Goal: Transaction & Acquisition: Download file/media

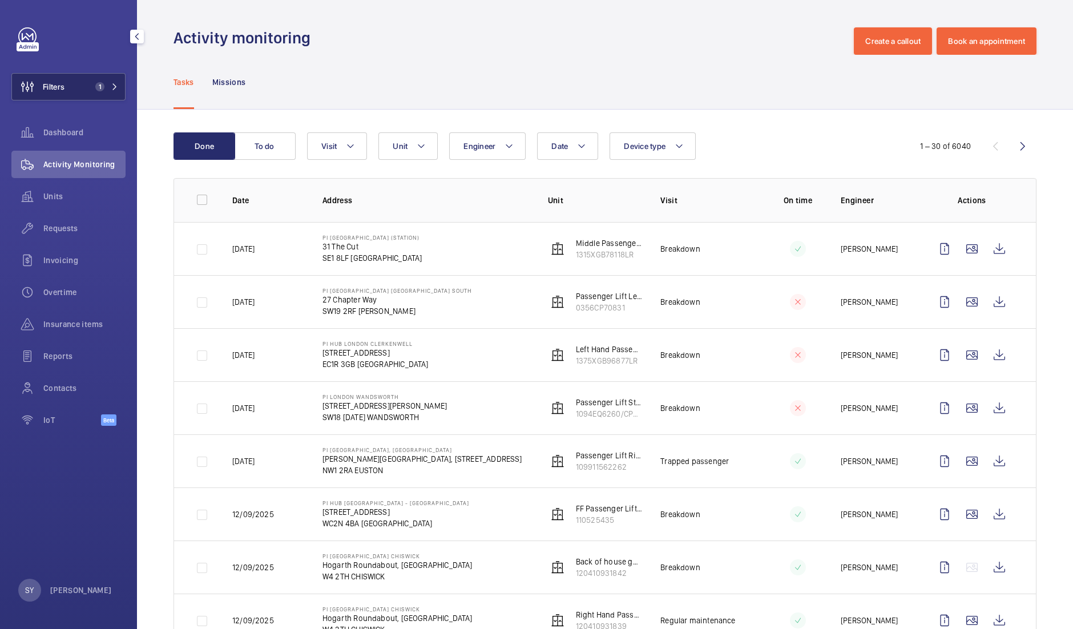
click at [88, 80] on button "Filters 1" at bounding box center [68, 86] width 114 height 27
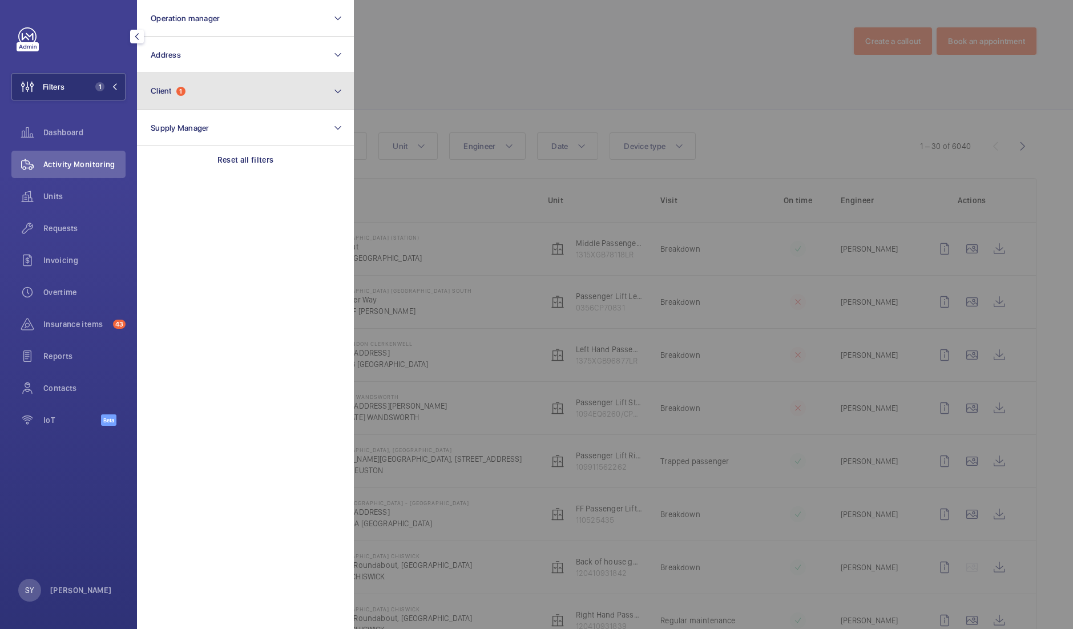
click at [174, 85] on button "Client 1" at bounding box center [245, 91] width 217 height 37
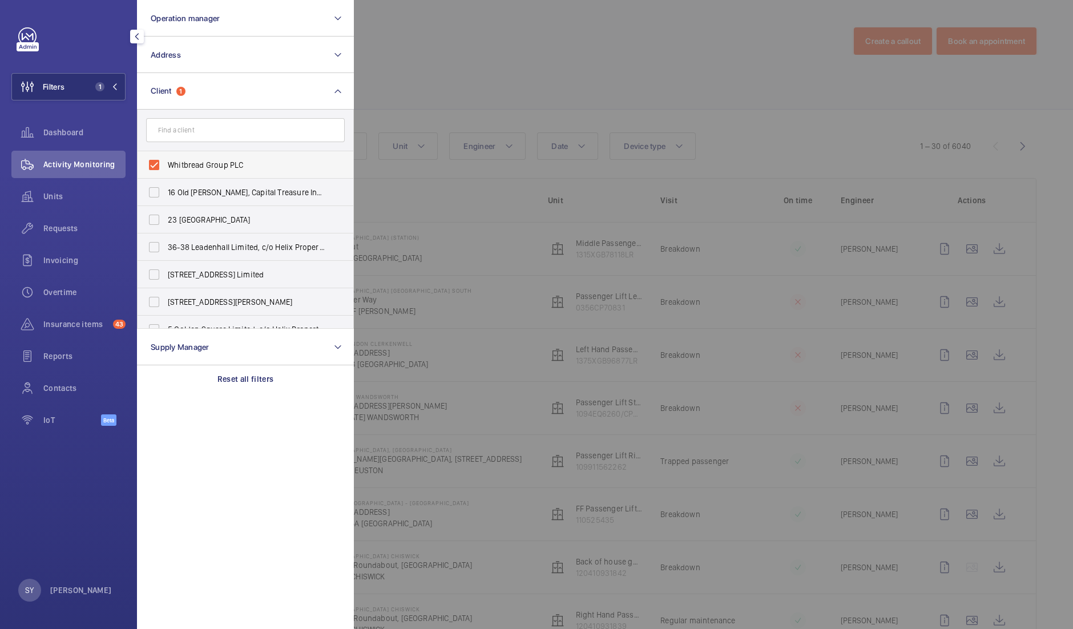
click at [196, 163] on span "Whitbread Group PLC" at bounding box center [246, 164] width 157 height 11
click at [165, 163] on input "Whitbread Group PLC" at bounding box center [154, 165] width 23 height 23
checkbox input "false"
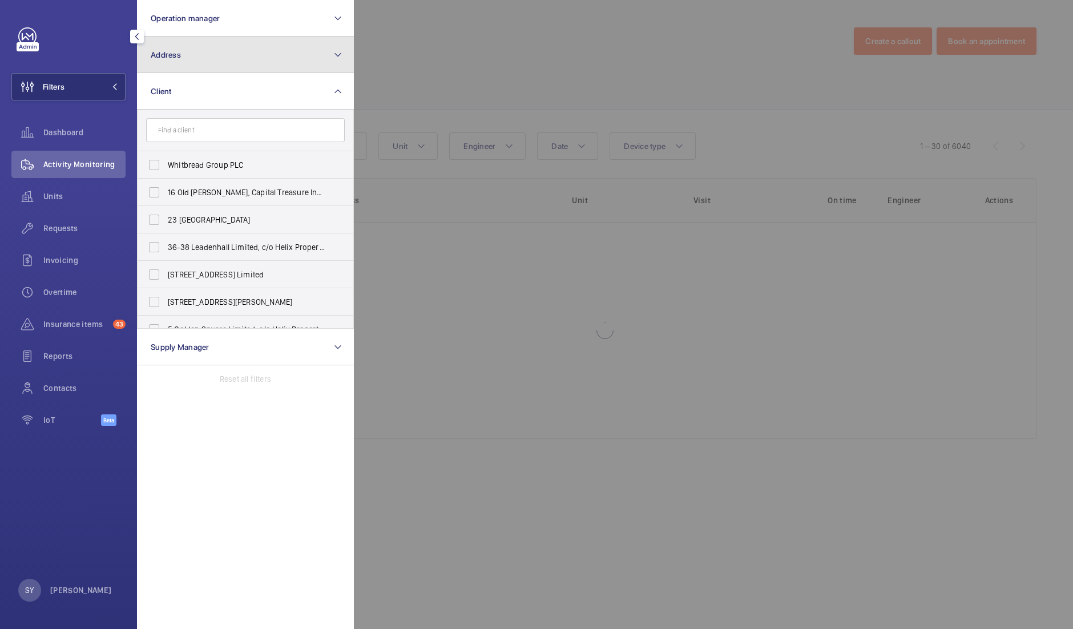
click at [204, 65] on button "Address" at bounding box center [245, 55] width 217 height 37
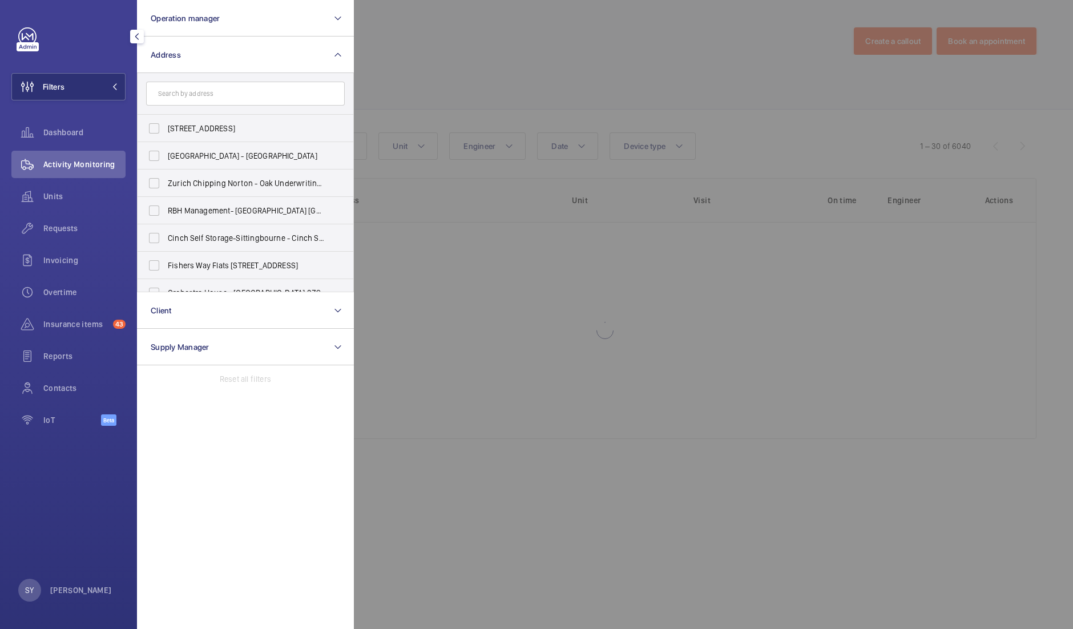
click at [208, 95] on input "text" at bounding box center [245, 94] width 199 height 24
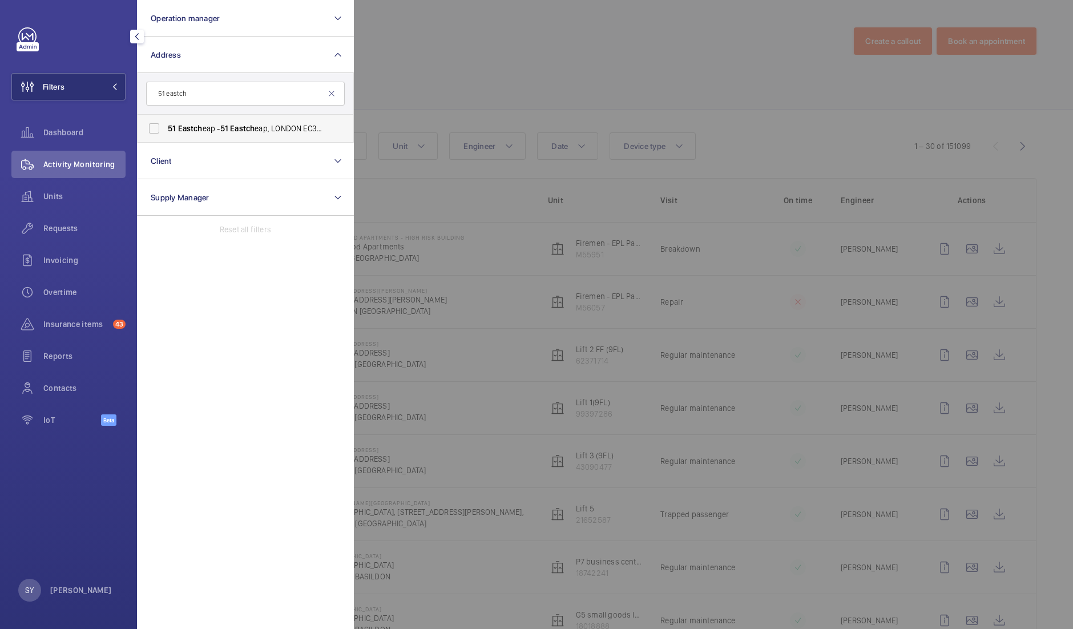
type input "51 eastch"
click at [229, 138] on label "[STREET_ADDRESS]" at bounding box center [237, 128] width 199 height 27
click at [165, 138] on input "[STREET_ADDRESS]" at bounding box center [154, 128] width 23 height 23
checkbox input "true"
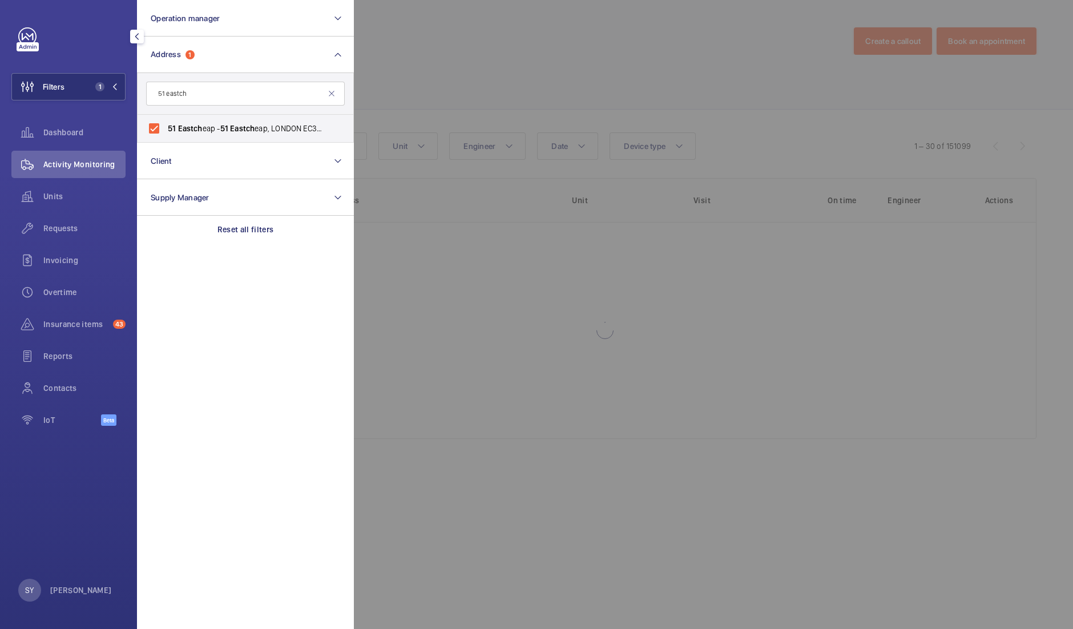
click at [413, 86] on div at bounding box center [890, 314] width 1073 height 629
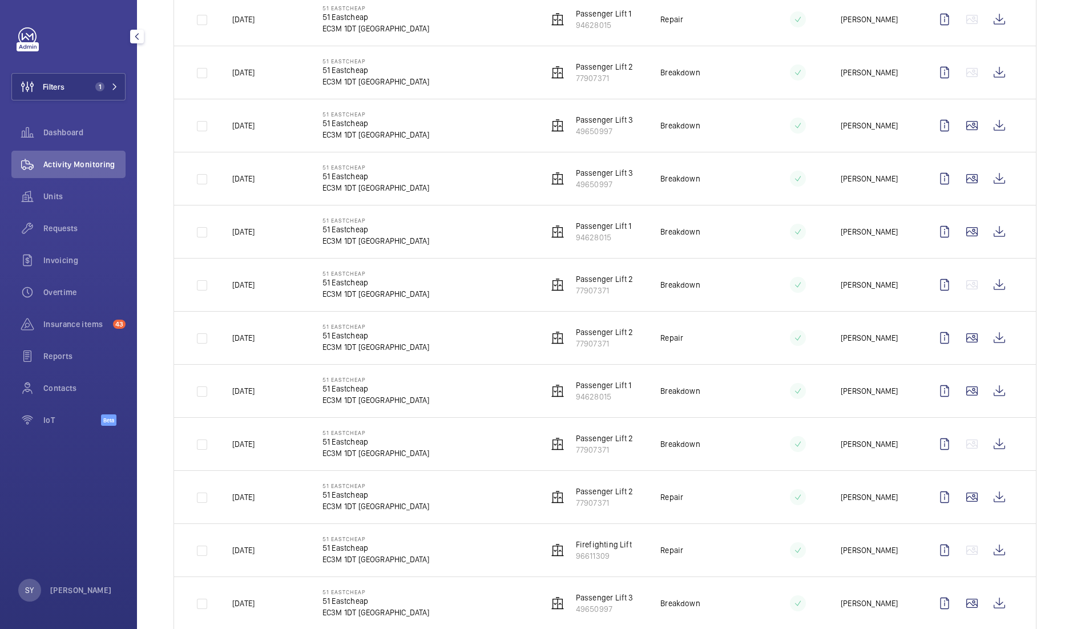
scroll to position [1204, 0]
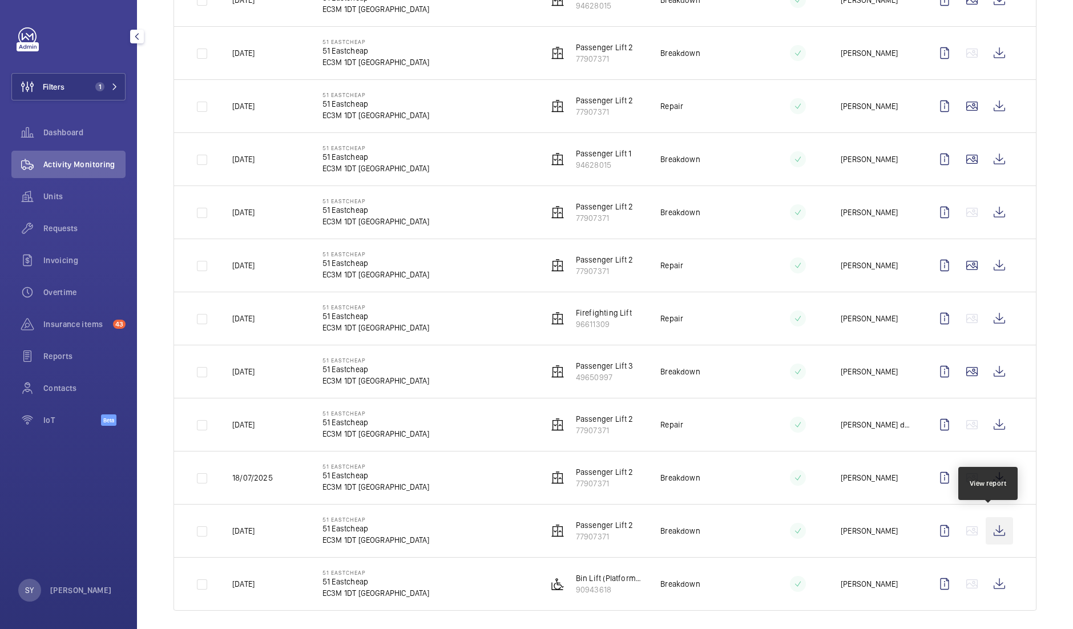
click at [988, 526] on wm-front-icon-button at bounding box center [999, 530] width 27 height 27
click at [987, 422] on wm-front-icon-button at bounding box center [999, 424] width 27 height 27
click at [993, 364] on wm-front-icon-button at bounding box center [999, 371] width 27 height 27
click at [996, 572] on wm-front-icon-button at bounding box center [999, 583] width 27 height 27
click at [990, 522] on wm-front-icon-button at bounding box center [999, 530] width 27 height 27
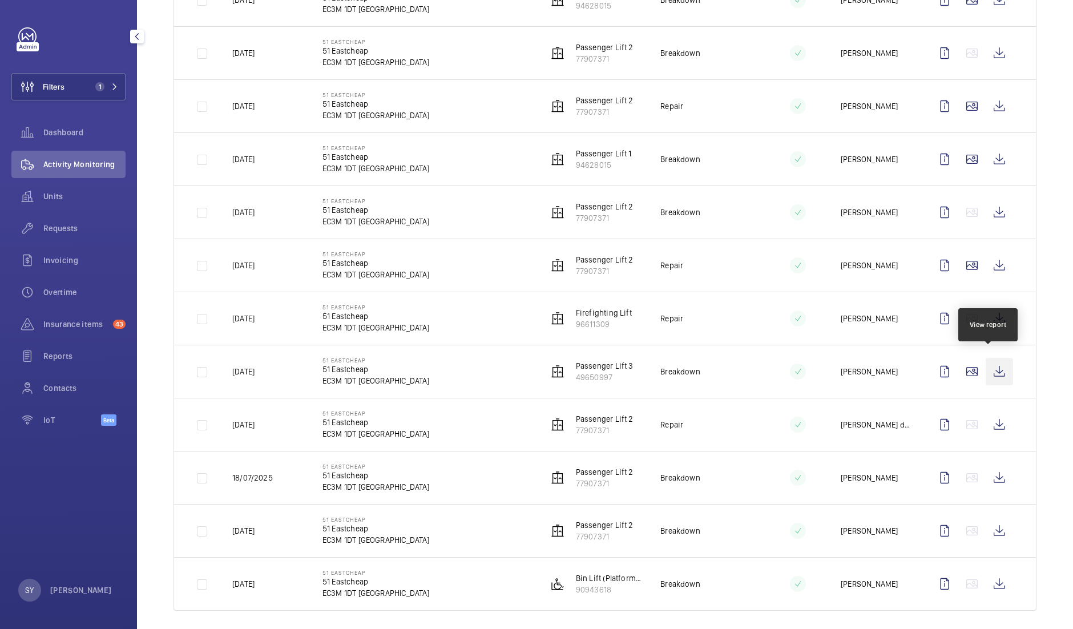
click at [990, 360] on wm-front-icon-button at bounding box center [999, 371] width 27 height 27
click at [993, 368] on wm-front-icon-button at bounding box center [999, 371] width 27 height 27
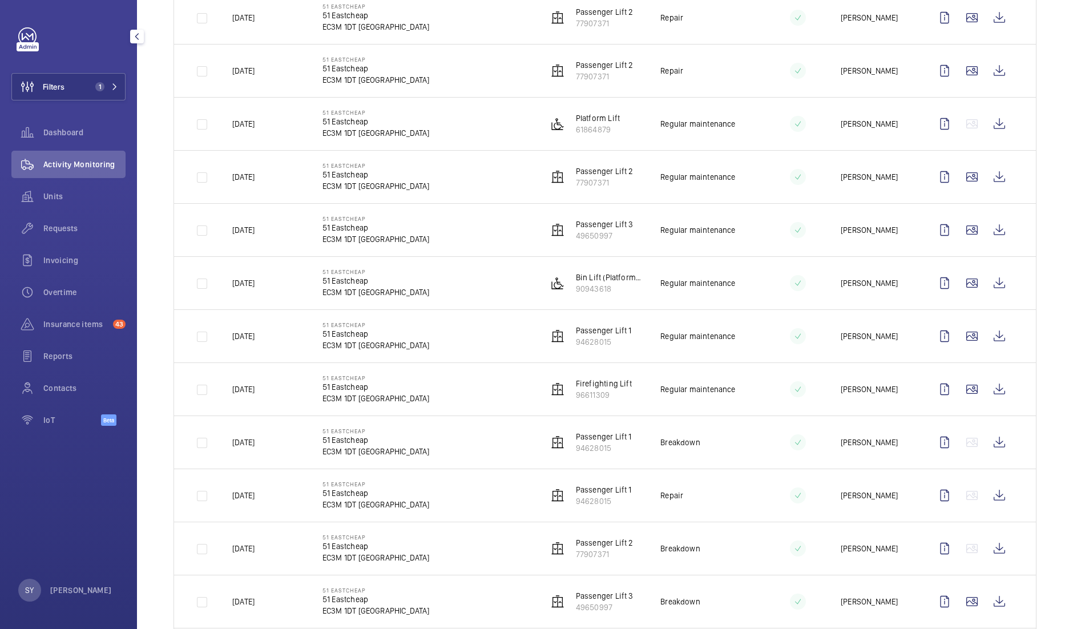
scroll to position [491, 0]
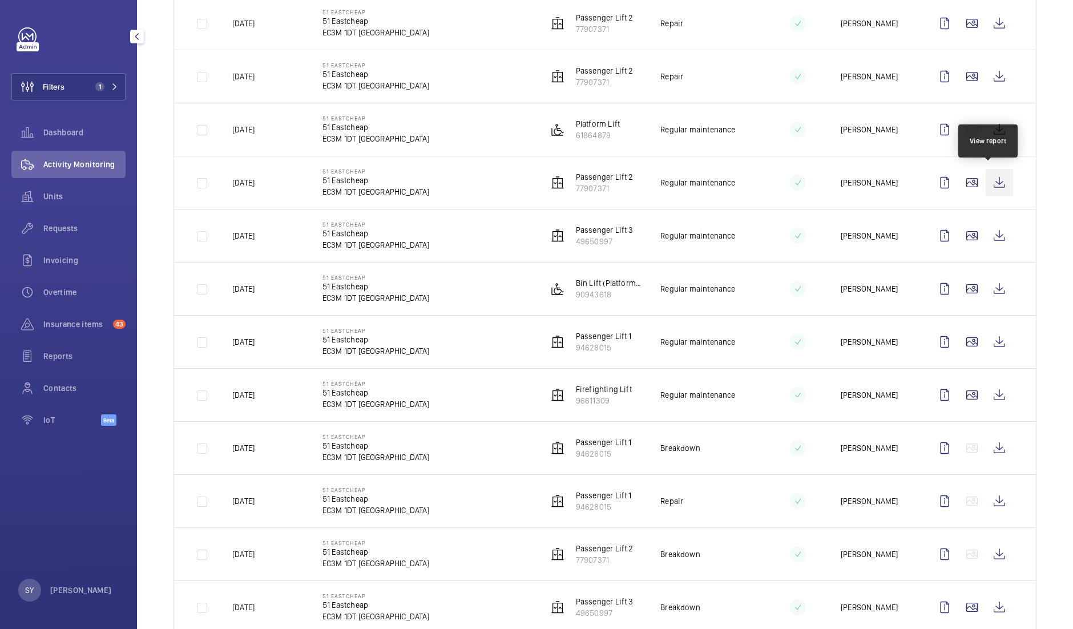
click at [993, 177] on wm-front-icon-button at bounding box center [999, 182] width 27 height 27
